Goal: Transaction & Acquisition: Purchase product/service

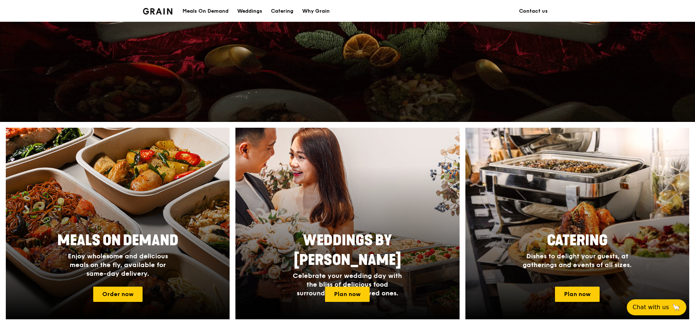
scroll to position [218, 0]
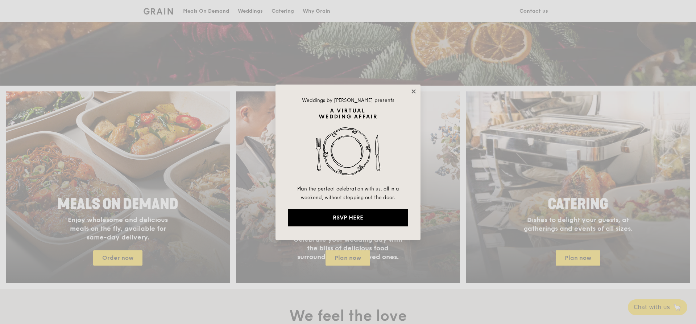
click at [413, 89] on icon at bounding box center [413, 91] width 7 height 7
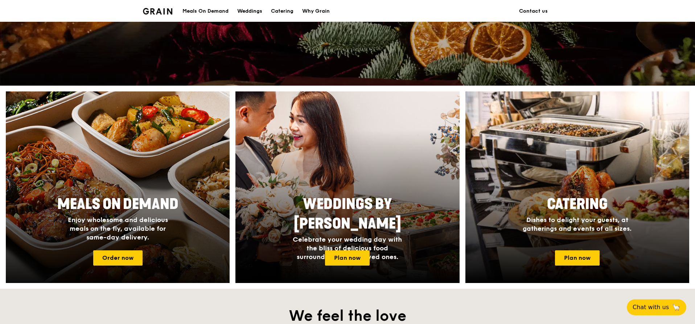
click at [121, 210] on span "Meals On Demand" at bounding box center [117, 203] width 121 height 17
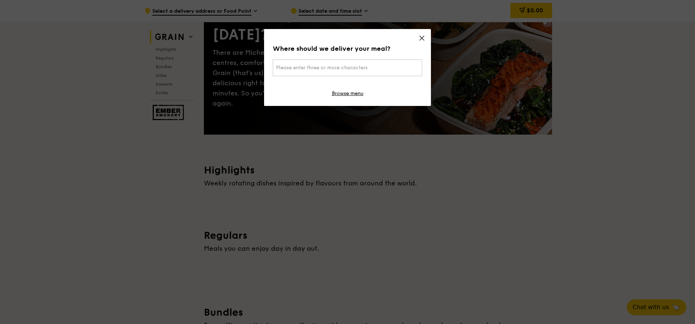
scroll to position [83, 0]
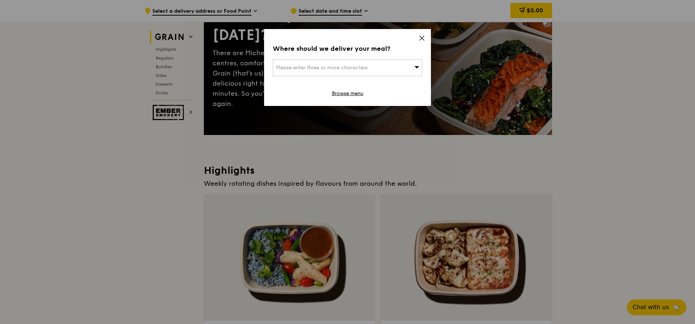
click at [423, 36] on icon at bounding box center [421, 38] width 7 height 7
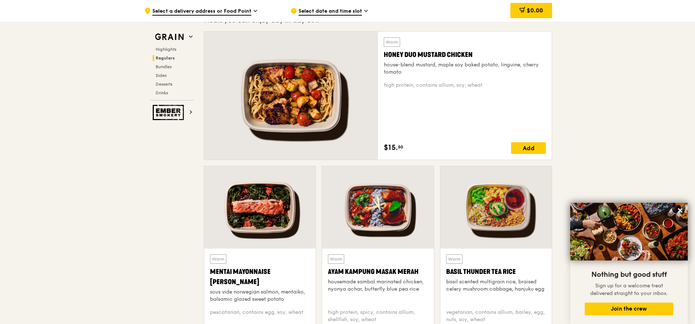
scroll to position [485, 0]
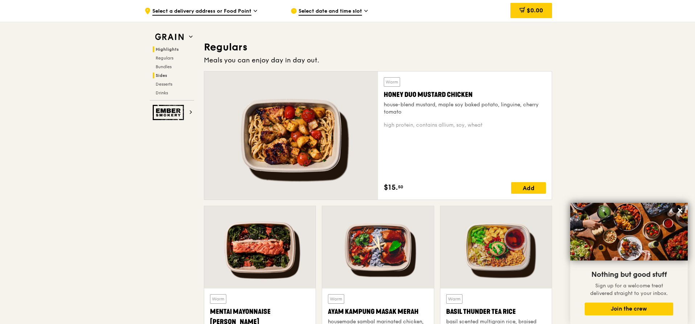
click at [162, 76] on span "Sides" at bounding box center [162, 75] width 12 height 5
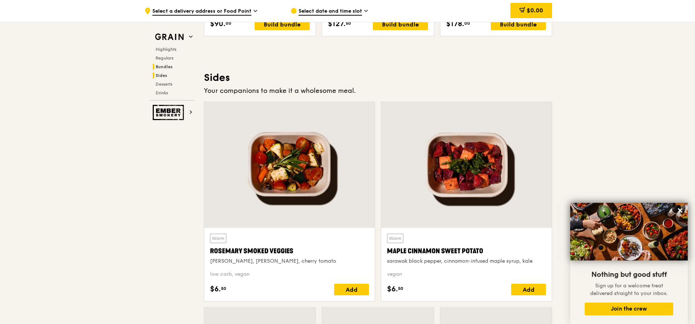
scroll to position [1636, 0]
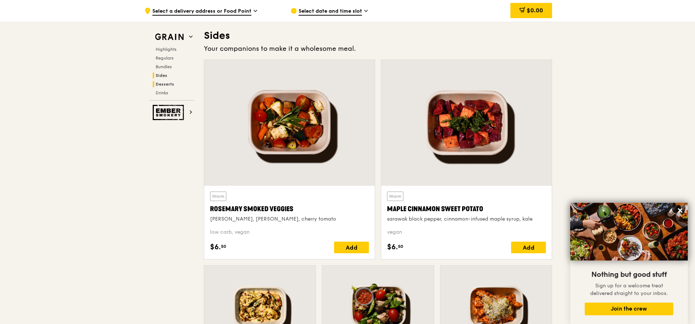
click at [162, 82] on span "Desserts" at bounding box center [165, 84] width 18 height 5
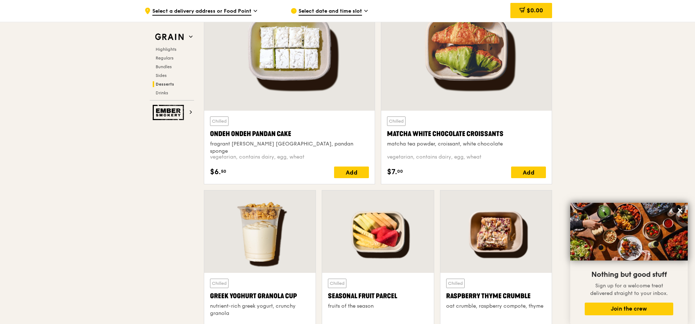
scroll to position [2124, 0]
